Goal: Navigation & Orientation: Find specific page/section

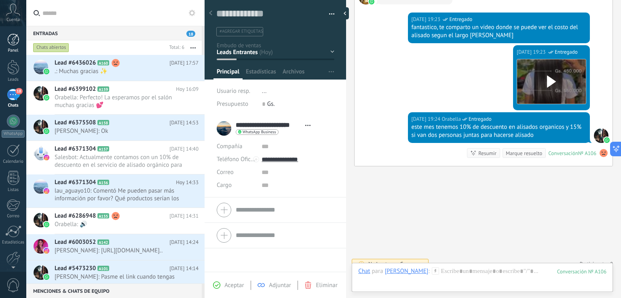
click at [12, 42] on div at bounding box center [13, 40] width 12 height 12
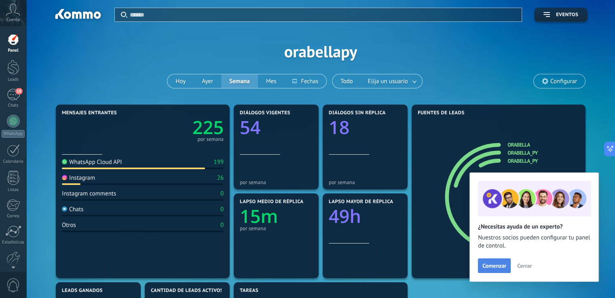
click at [497, 259] on button "Comenzar" at bounding box center [494, 266] width 33 height 15
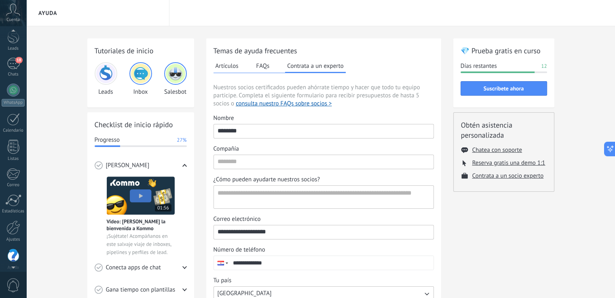
scroll to position [38, 0]
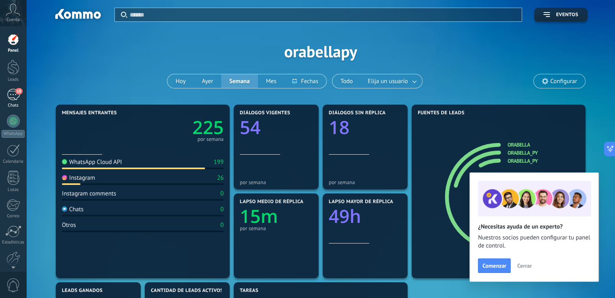
click at [10, 95] on div "18" at bounding box center [13, 95] width 13 height 12
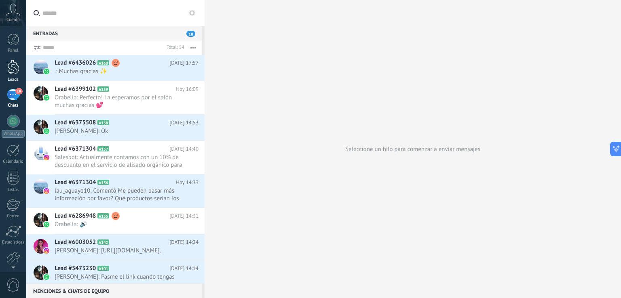
click at [9, 74] on div at bounding box center [13, 67] width 12 height 15
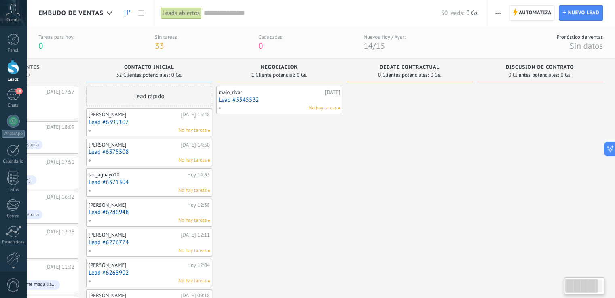
scroll to position [0, 6]
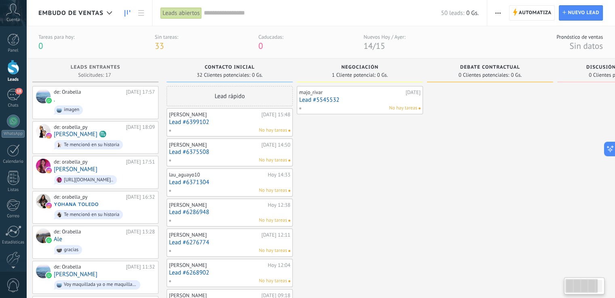
drag, startPoint x: 575, startPoint y: 292, endPoint x: 554, endPoint y: 291, distance: 20.6
click at [554, 291] on body ".abccls-1,.abccls-2{fill-rule:evenodd}.abccls-2{fill:#fff} .abfcls-1{fill:none}…" at bounding box center [307, 149] width 615 height 298
